Goal: Task Accomplishment & Management: Manage account settings

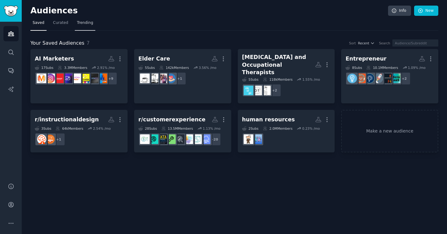
click at [79, 23] on span "Trending" at bounding box center [85, 23] width 16 height 6
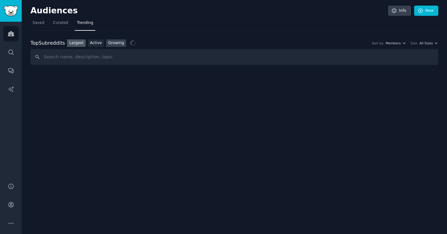
click at [117, 42] on link "Growing" at bounding box center [116, 43] width 20 height 8
click at [407, 43] on div "Sort by Member Growth Timeframe Yearly Size All Sizes" at bounding box center [377, 43] width 121 height 4
click at [403, 43] on icon "button" at bounding box center [404, 43] width 4 height 4
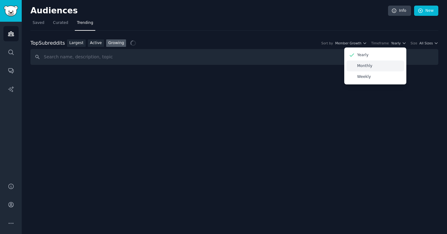
click at [379, 67] on div "Monthly" at bounding box center [375, 66] width 58 height 11
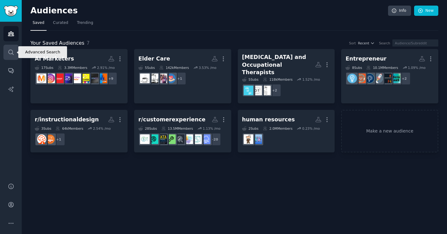
click at [17, 57] on link "Search" at bounding box center [10, 52] width 15 height 15
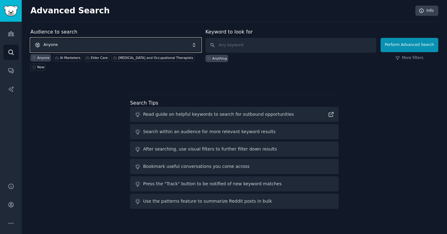
click at [44, 47] on span "Anyone" at bounding box center [115, 45] width 171 height 14
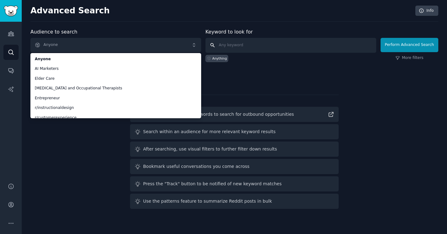
click at [259, 47] on input "text" at bounding box center [290, 45] width 171 height 15
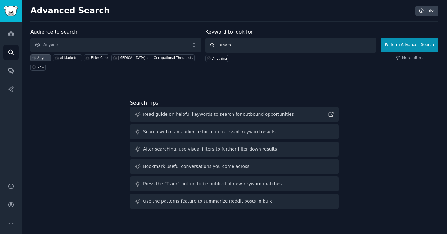
type input "umami"
click button "Perform Advanced Search" at bounding box center [410, 45] width 58 height 14
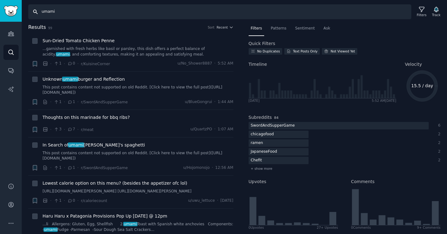
click at [101, 18] on input "umami" at bounding box center [219, 11] width 383 height 15
type input "umami analytics"
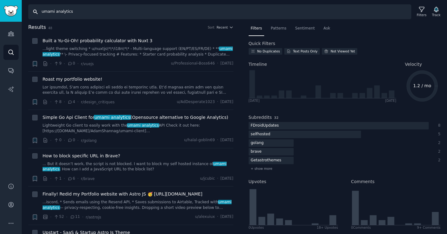
click at [88, 11] on input "umami analytics" at bounding box center [219, 11] width 383 height 15
click at [9, 9] on img "Sidebar" at bounding box center [11, 11] width 14 height 11
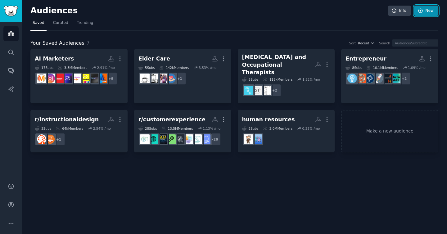
click at [423, 12] on icon at bounding box center [421, 11] width 6 height 6
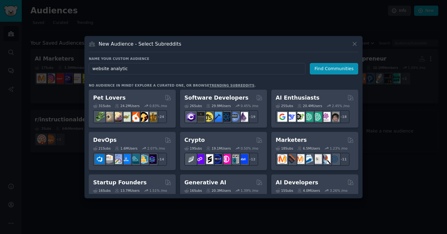
type input "website analytics"
click button "Find Communities" at bounding box center [334, 68] width 48 height 11
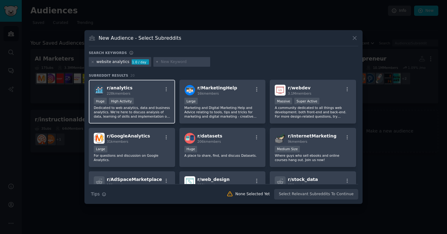
click at [149, 94] on div "r/ analytics 228k members" at bounding box center [132, 90] width 76 height 11
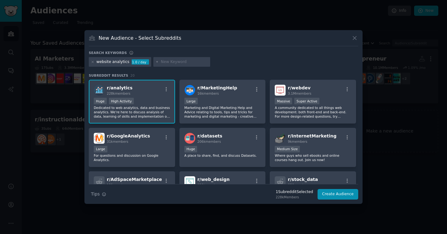
click at [179, 59] on input "text" at bounding box center [184, 62] width 47 height 6
type input "conversion rate optimization"
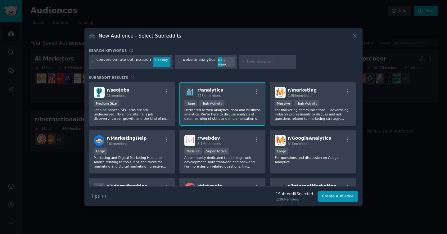
click at [236, 119] on div "r/ analytics 228k members >= 80th percentile for submissions / day Huge High Ac…" at bounding box center [222, 104] width 86 height 44
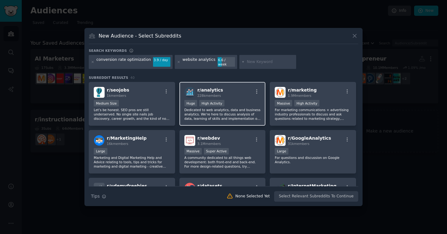
click at [234, 119] on div "r/ analytics 228k members >= 80th percentile for submissions / day Huge High Ac…" at bounding box center [222, 104] width 86 height 44
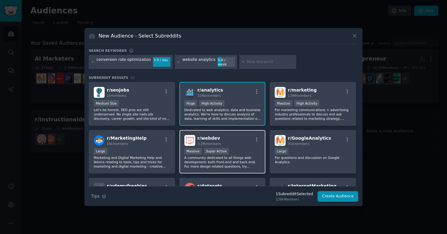
scroll to position [42, 0]
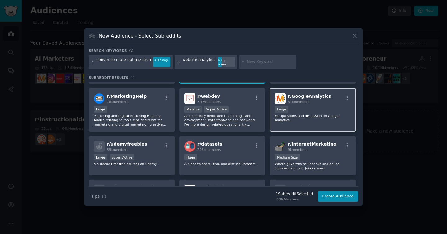
click at [296, 116] on p "For questions and discussion on Google Analytics." at bounding box center [313, 118] width 76 height 9
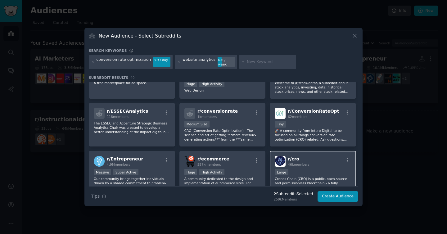
scroll to position [159, 0]
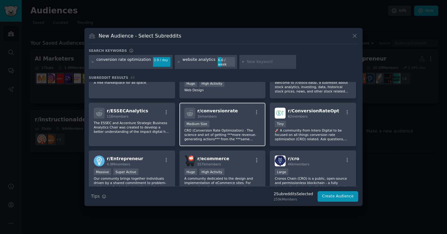
click at [257, 129] on p "CRO (Conversion Rate Optimization) - The science and art of getting ***more rev…" at bounding box center [222, 134] width 76 height 13
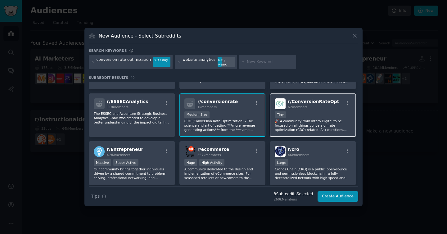
scroll to position [169, 0]
click at [314, 124] on p "🚀 A community from Intero Digital to be focused on all things conversion rate o…" at bounding box center [313, 125] width 76 height 13
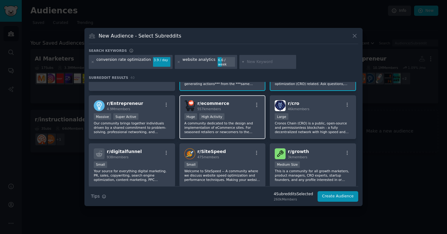
scroll to position [215, 0]
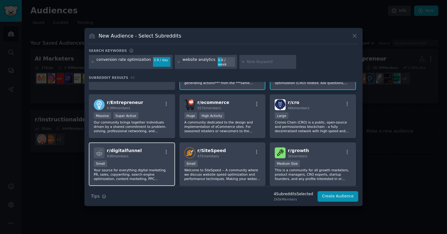
click at [159, 163] on div "Small" at bounding box center [132, 164] width 76 height 8
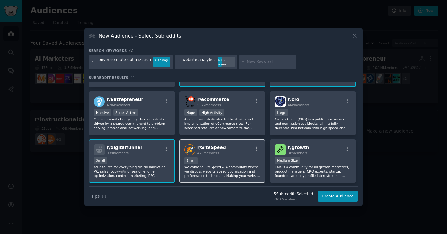
scroll to position [224, 0]
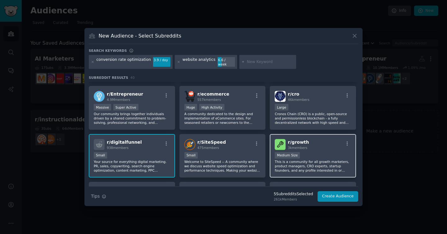
click at [306, 149] on div "r/ growth 3k members Medium Size This is a community for all growth marketers, …" at bounding box center [313, 156] width 86 height 44
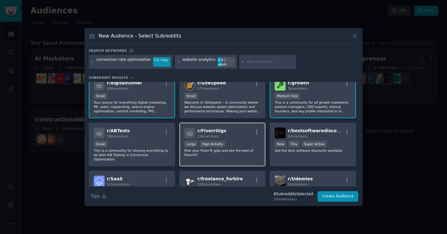
scroll to position [318, 0]
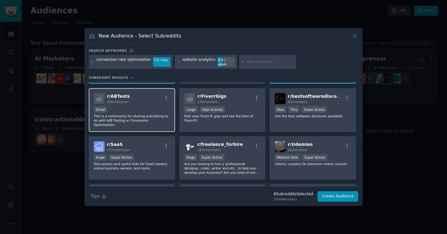
click at [155, 122] on div "r/ ABTests 306 members Small This is a community for sharing everything to do w…" at bounding box center [132, 110] width 86 height 44
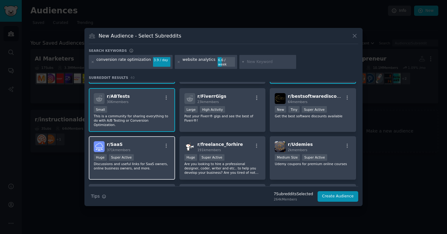
click at [159, 146] on div "r/ SaaS 371k members Huge Super Active Discussions and useful links for SaaS ow…" at bounding box center [132, 158] width 86 height 44
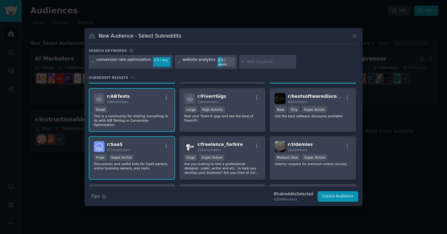
click at [160, 146] on div "r/ SaaS 371k members Huge Super Active Discussions and useful links for SaaS ow…" at bounding box center [132, 158] width 86 height 44
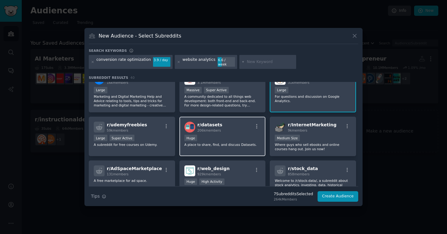
scroll to position [0, 0]
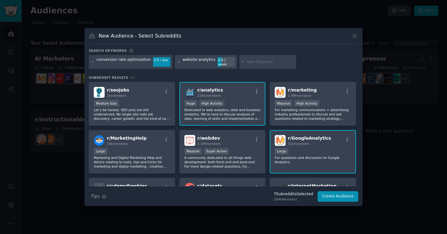
click at [266, 60] on input "text" at bounding box center [270, 62] width 47 height 6
click at [345, 196] on button "Create Audience" at bounding box center [338, 196] width 41 height 11
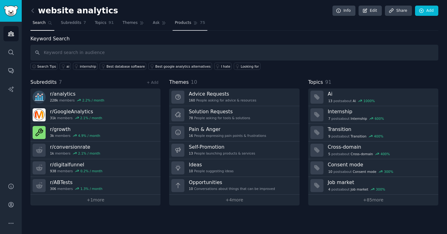
click at [178, 23] on span "Products" at bounding box center [183, 23] width 16 height 6
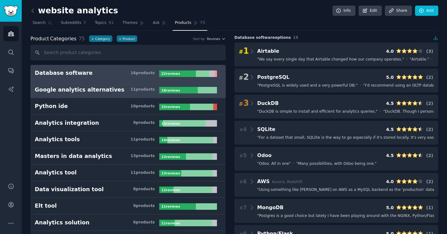
click at [114, 96] on link "Google analytics alternatives 11 product s 18 review s" at bounding box center [127, 90] width 195 height 17
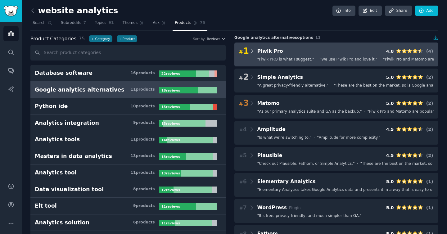
click at [253, 52] on icon at bounding box center [252, 51] width 7 height 9
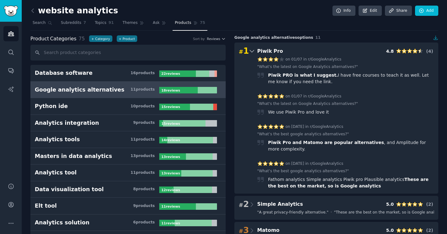
click at [253, 52] on icon at bounding box center [252, 51] width 7 height 9
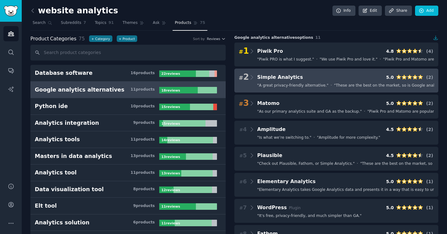
click at [254, 77] on div "# 2 Simple Analytics 5.0 ( 2 )" at bounding box center [336, 77] width 195 height 9
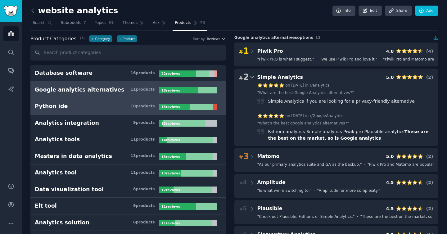
click at [106, 113] on link "Python ide 10 product s 15 review s" at bounding box center [127, 106] width 195 height 17
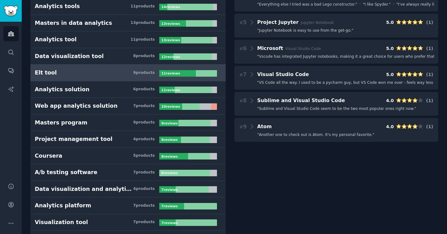
click at [89, 79] on link "Elt tool 9 product s 11 review s" at bounding box center [127, 73] width 195 height 17
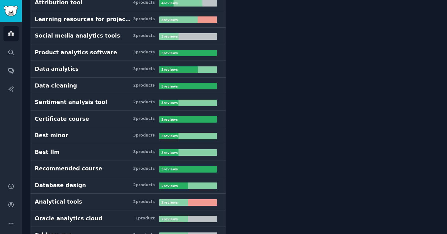
scroll to position [631, 0]
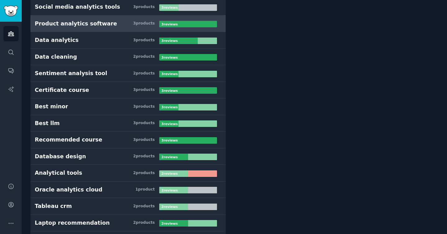
click at [119, 29] on link "Product analytics software 3 product s 3 review s" at bounding box center [127, 24] width 195 height 17
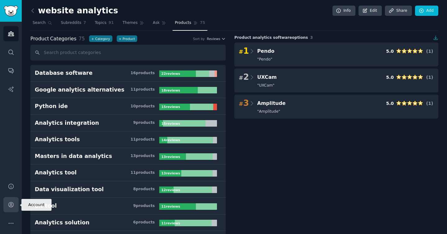
click at [7, 206] on link "Account" at bounding box center [10, 204] width 15 height 15
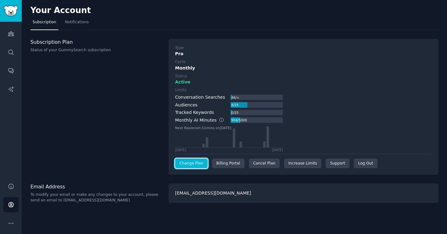
click at [193, 161] on link "Change Plan" at bounding box center [191, 164] width 33 height 10
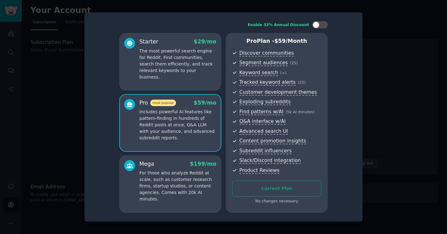
click at [422, 146] on div at bounding box center [223, 117] width 447 height 234
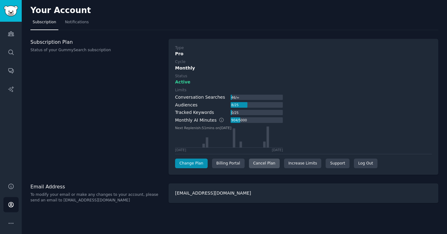
click at [258, 163] on div "Cancel Plan" at bounding box center [264, 164] width 31 height 10
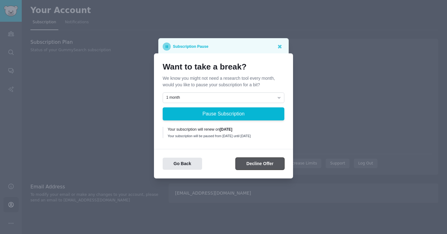
click at [254, 168] on button "Decline Offer" at bounding box center [260, 164] width 49 height 12
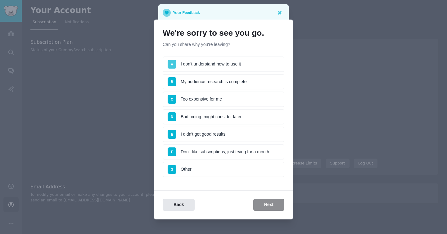
click at [169, 65] on span "A" at bounding box center [172, 64] width 9 height 9
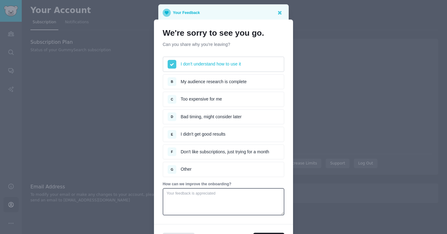
click at [171, 62] on span at bounding box center [172, 64] width 9 height 9
click at [173, 80] on span "B" at bounding box center [172, 81] width 9 height 9
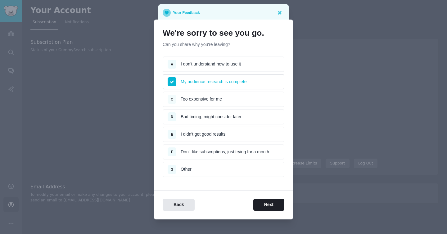
click at [174, 99] on span "C" at bounding box center [172, 99] width 9 height 9
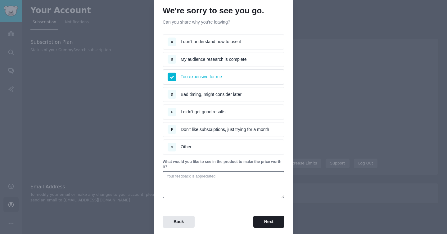
scroll to position [46, 0]
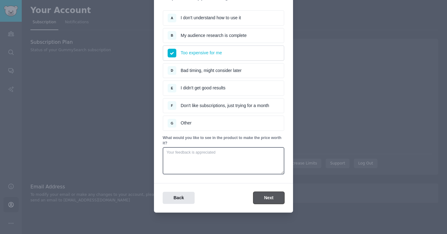
click at [272, 199] on button "Next" at bounding box center [268, 198] width 31 height 12
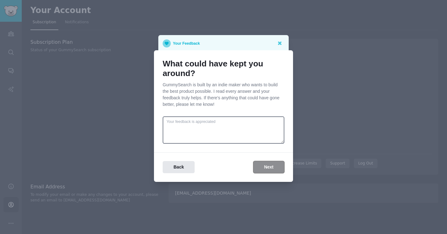
scroll to position [0, 0]
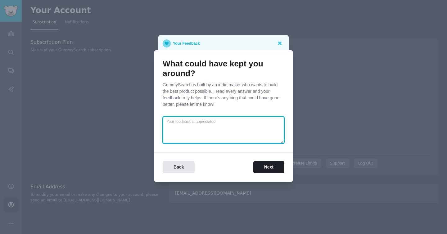
click at [242, 139] on textarea at bounding box center [224, 129] width 122 height 27
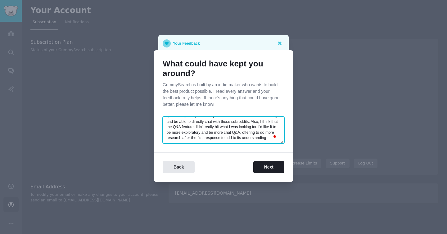
scroll to position [22, 0]
type textarea "I'd like features that more easily allow you to explore specific subreddits. I …"
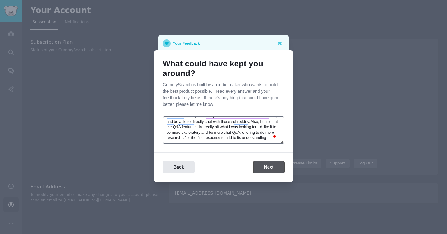
click at [268, 171] on button "Next" at bounding box center [268, 167] width 31 height 12
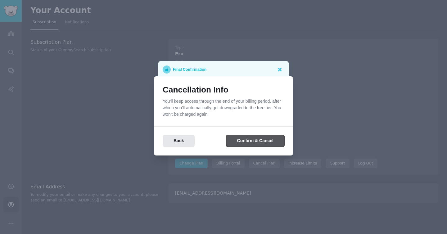
click at [256, 143] on button "Confirm & Cancel" at bounding box center [255, 141] width 58 height 12
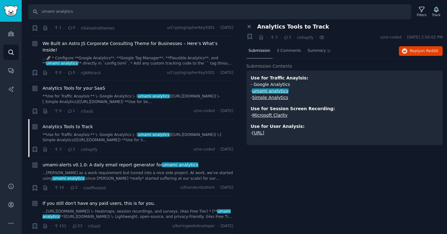
scroll to position [443, 0]
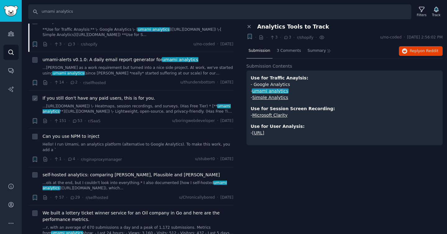
click at [99, 95] on span "If you still don't have any paid users, this is for you." at bounding box center [99, 98] width 113 height 7
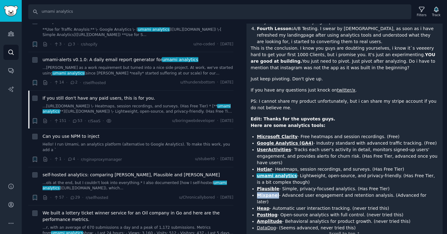
scroll to position [212, 0]
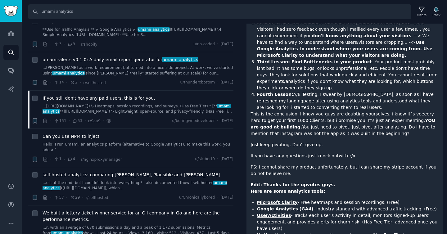
scroll to position [212, 0]
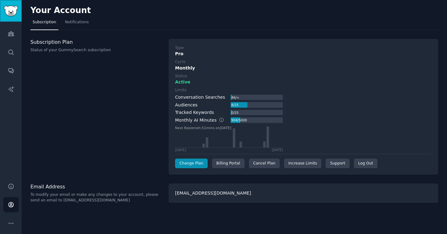
click at [13, 14] on img "Sidebar" at bounding box center [11, 11] width 14 height 11
